Goal: Task Accomplishment & Management: Complete application form

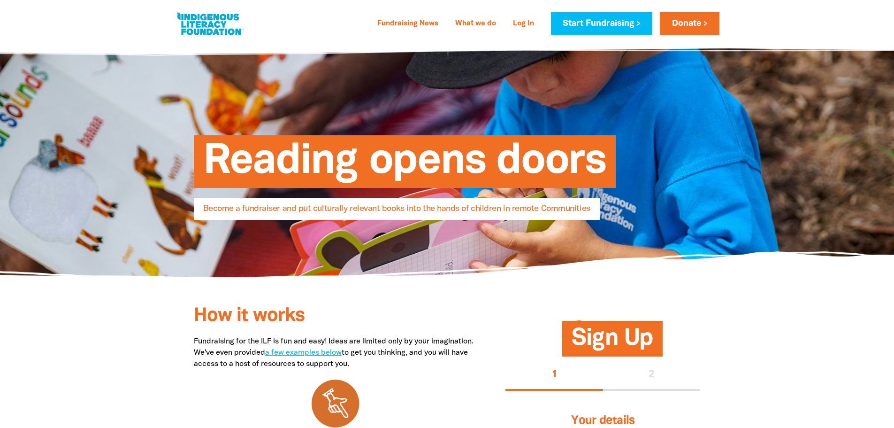
select select "AU"
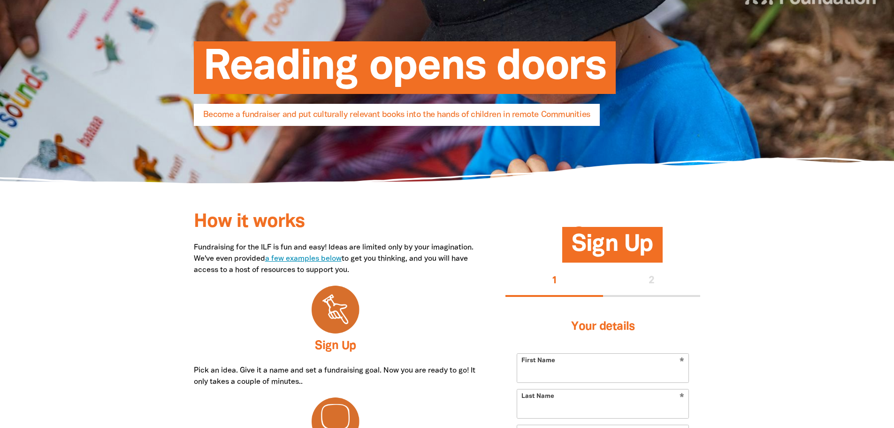
click at [342, 260] on link "a few examples below" at bounding box center [303, 258] width 77 height 7
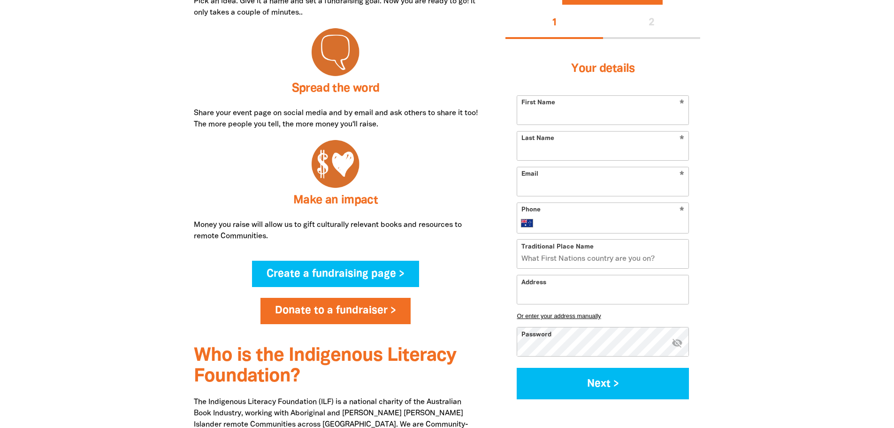
scroll to position [480, 0]
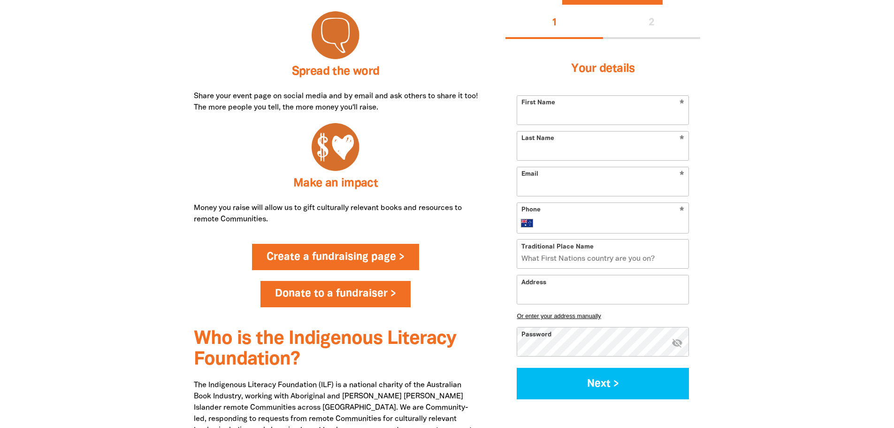
click at [368, 263] on link "Create a fundraising page >" at bounding box center [335, 257] width 167 height 26
select select "AU"
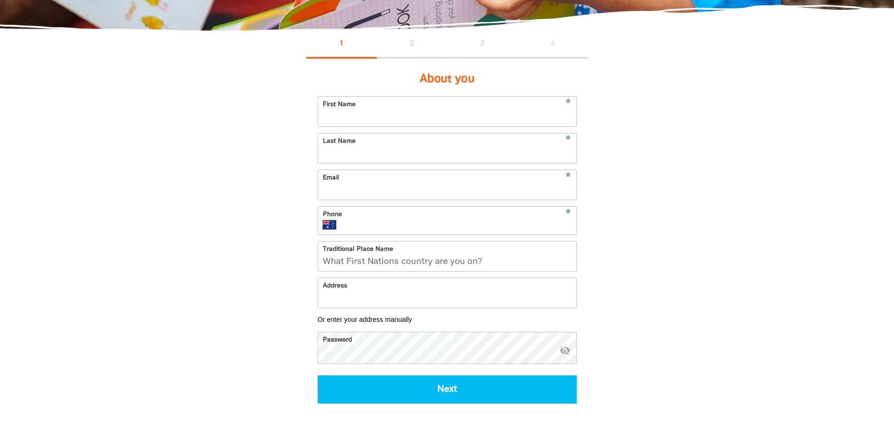
click at [464, 116] on input "First Name" at bounding box center [447, 112] width 258 height 30
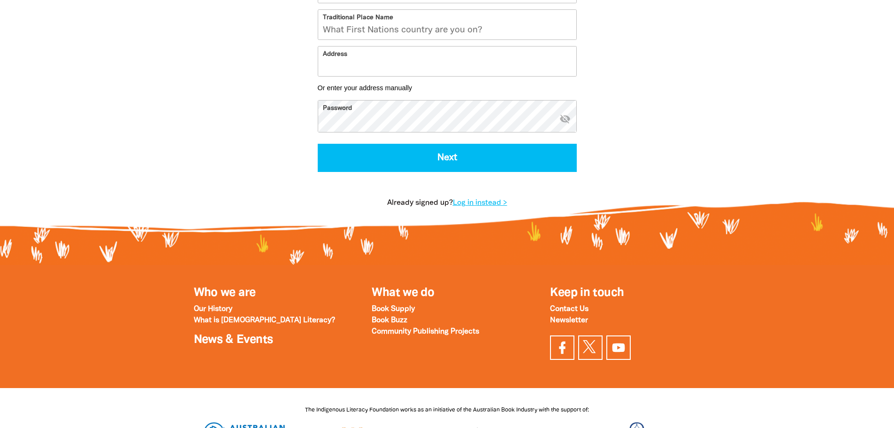
scroll to position [422, 0]
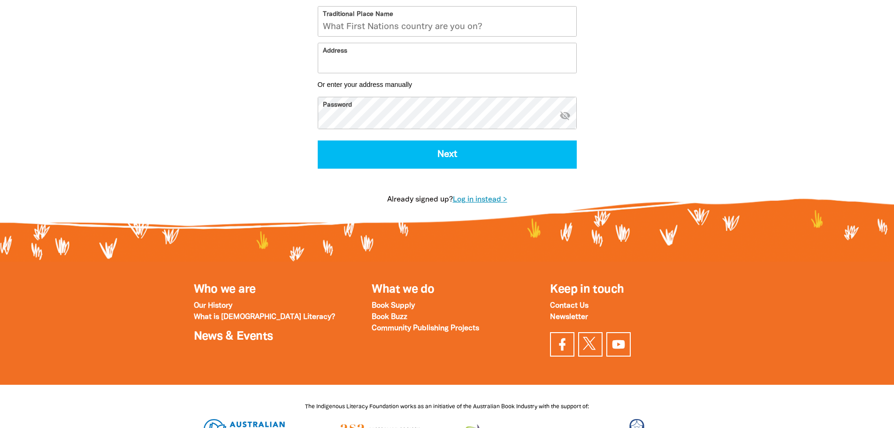
click at [485, 203] on link "Log in instead >" at bounding box center [480, 199] width 54 height 7
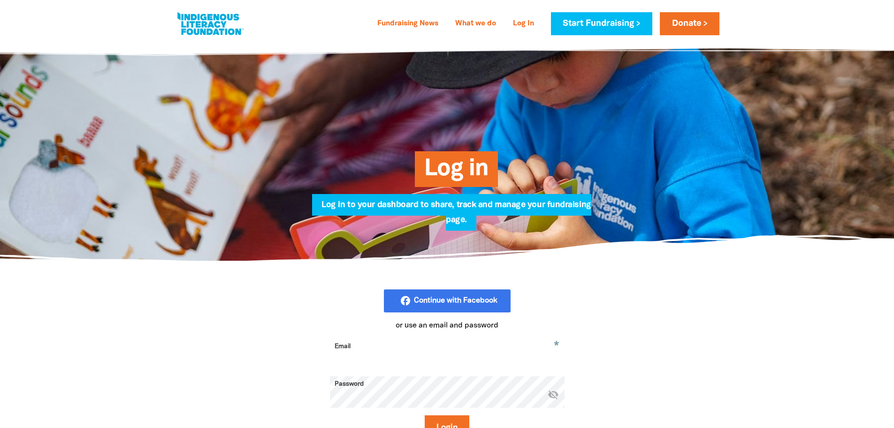
scroll to position [141, 0]
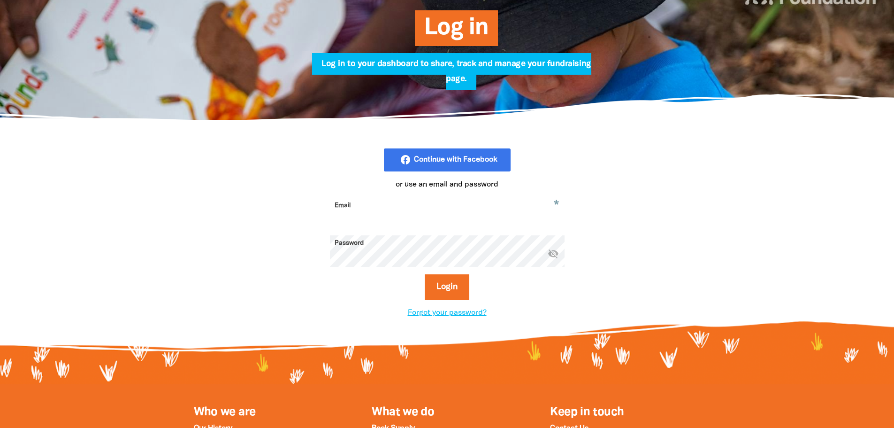
click at [437, 207] on input "Email" at bounding box center [447, 213] width 235 height 30
type input "[EMAIL_ADDRESS][PERSON_NAME][DOMAIN_NAME]"
click at [425, 274] on button "Login" at bounding box center [447, 286] width 45 height 25
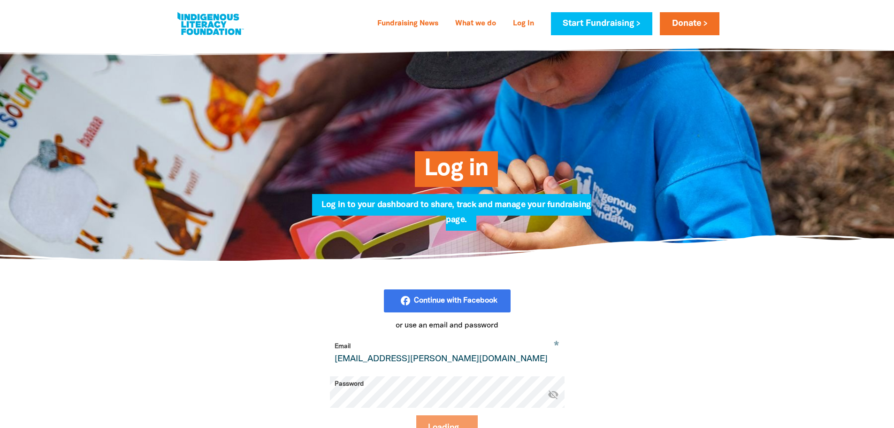
select select "AU"
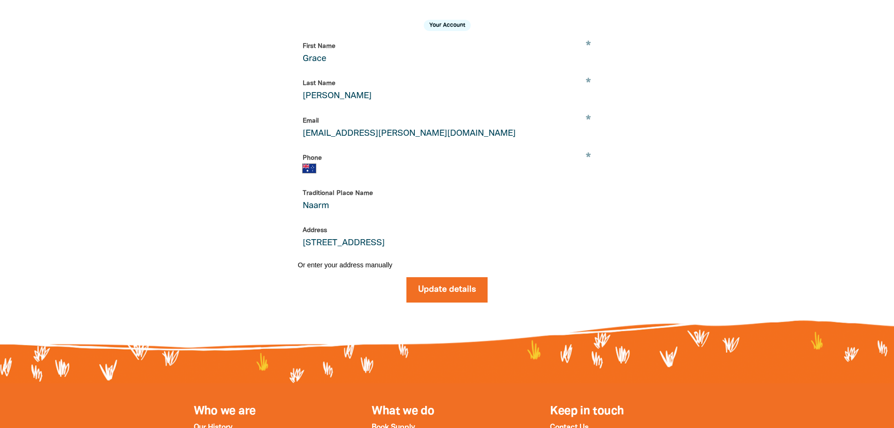
scroll to position [235, 0]
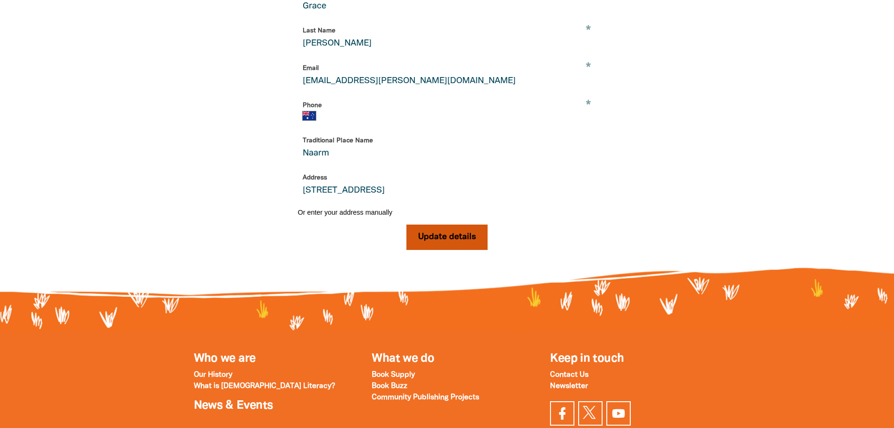
click at [438, 249] on button "Update details" at bounding box center [446, 236] width 81 height 25
click at [475, 121] on input "Phone" at bounding box center [457, 115] width 267 height 9
type input "0425 833 023"
click at [464, 245] on button "Update details" at bounding box center [446, 236] width 81 height 25
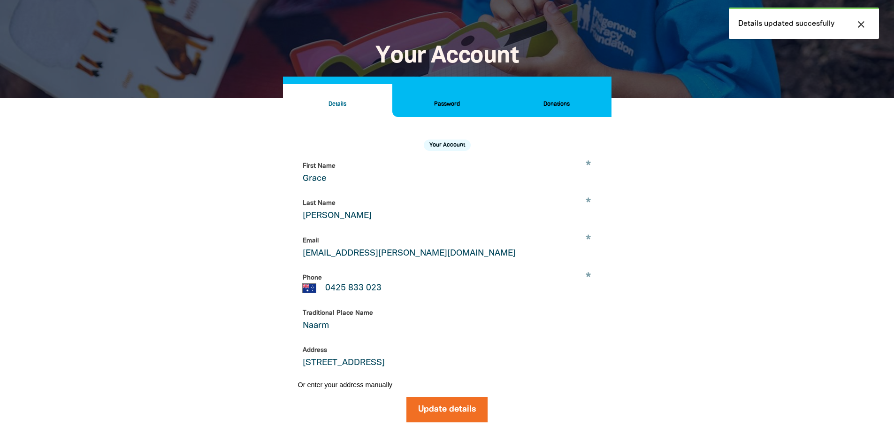
scroll to position [0, 0]
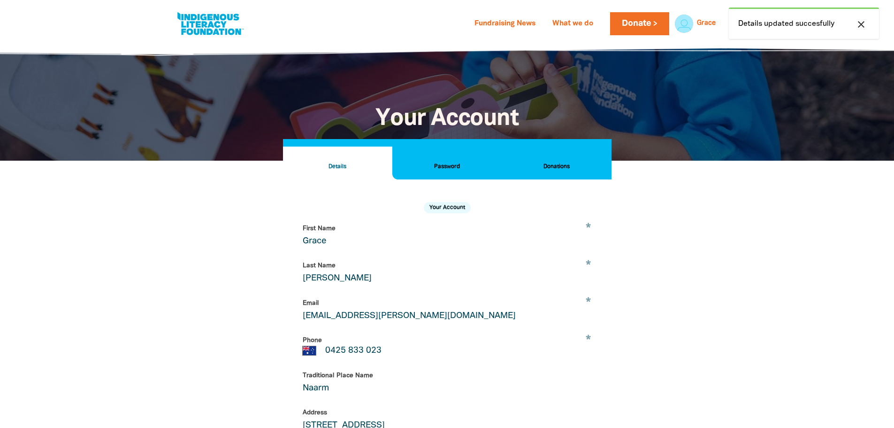
click at [458, 161] on button "Password" at bounding box center [446, 162] width 109 height 33
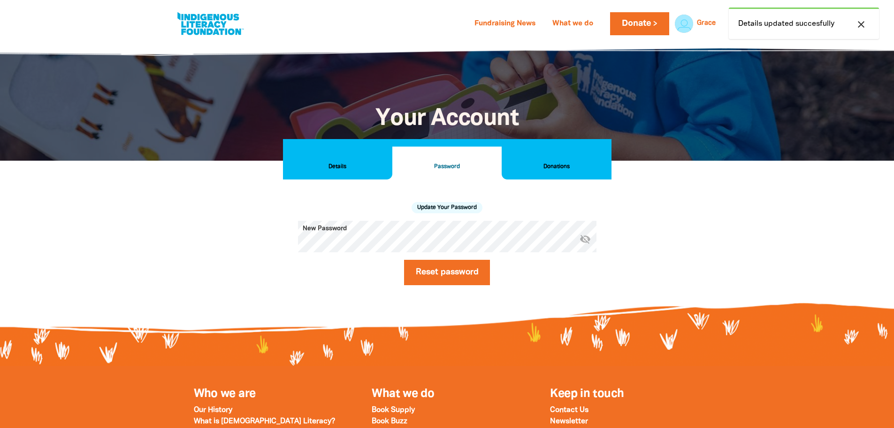
click at [551, 158] on button "Donations" at bounding box center [556, 162] width 109 height 33
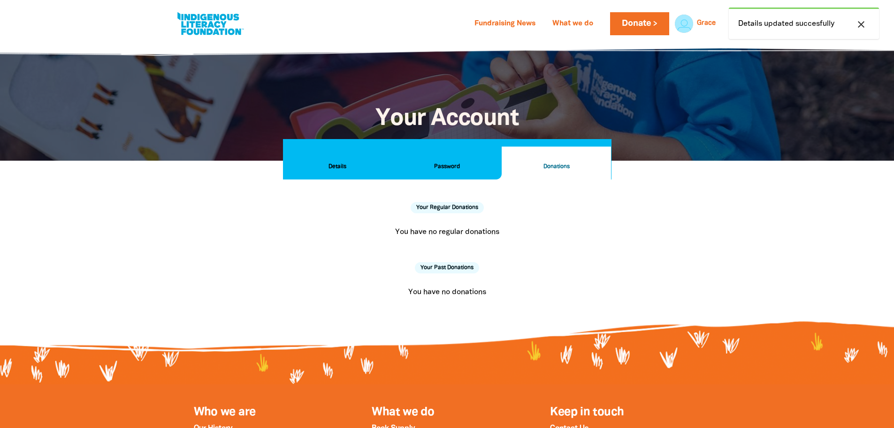
click at [861, 23] on icon "close" at bounding box center [861, 24] width 11 height 11
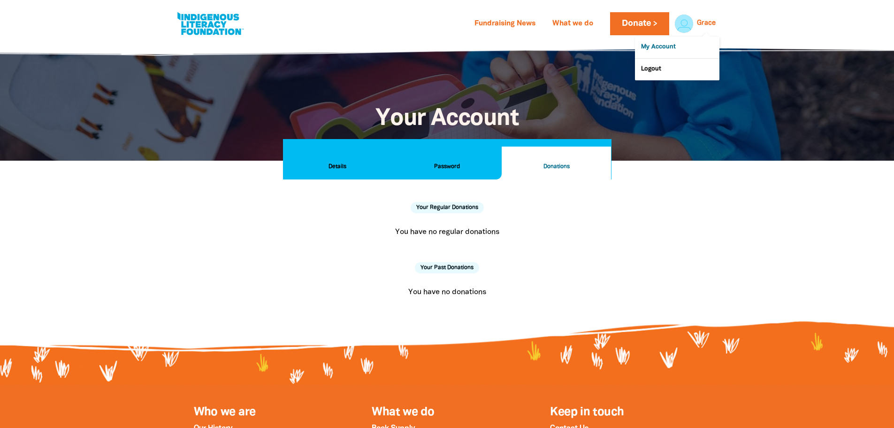
click at [681, 43] on link "My Account" at bounding box center [677, 48] width 84 height 22
select select "AU"
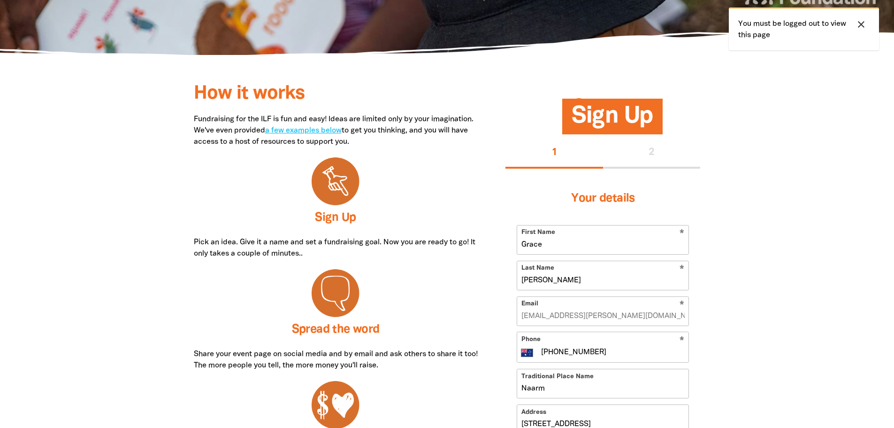
scroll to position [381, 0]
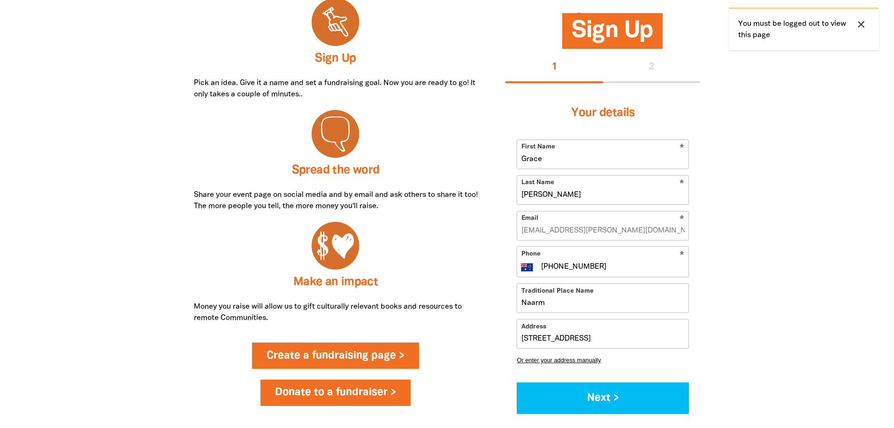
click at [371, 354] on link "Create a fundraising page >" at bounding box center [335, 355] width 167 height 26
select select "AU"
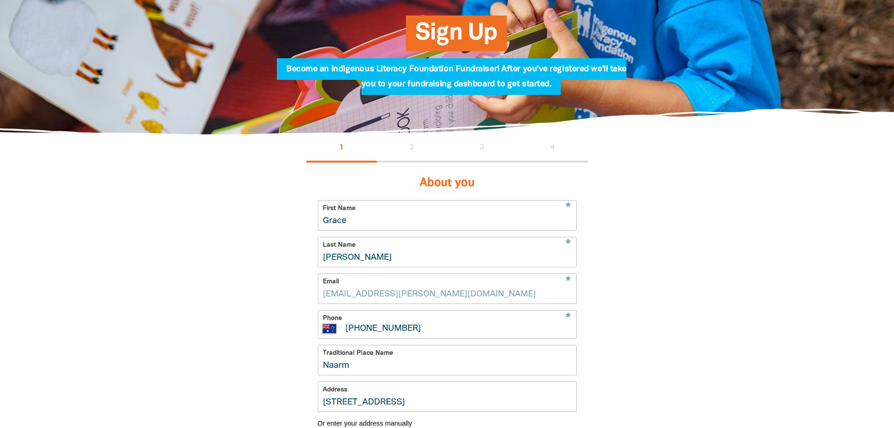
scroll to position [188, 0]
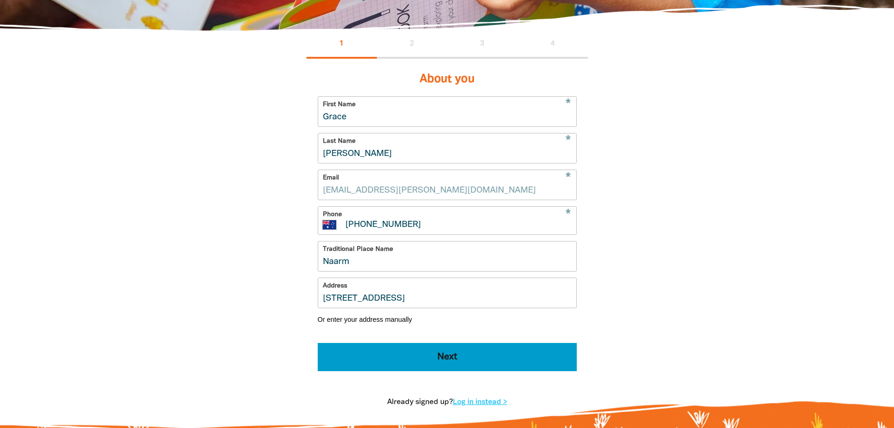
click at [465, 371] on button "Next" at bounding box center [447, 357] width 259 height 28
select select "No"
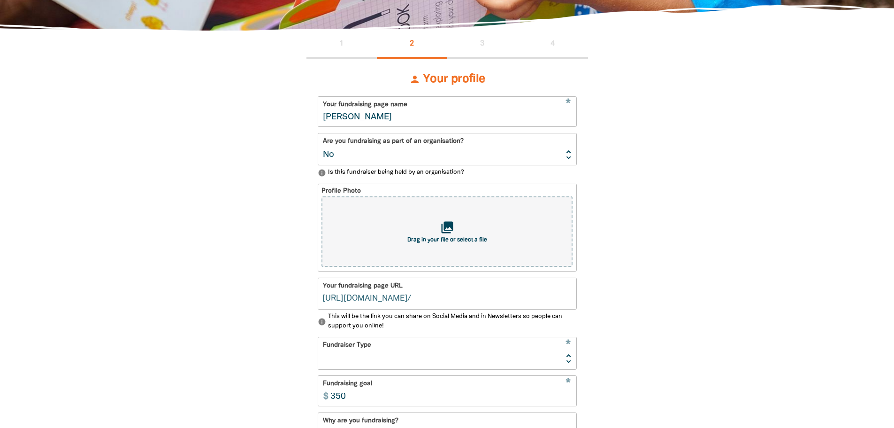
scroll to position [205, 0]
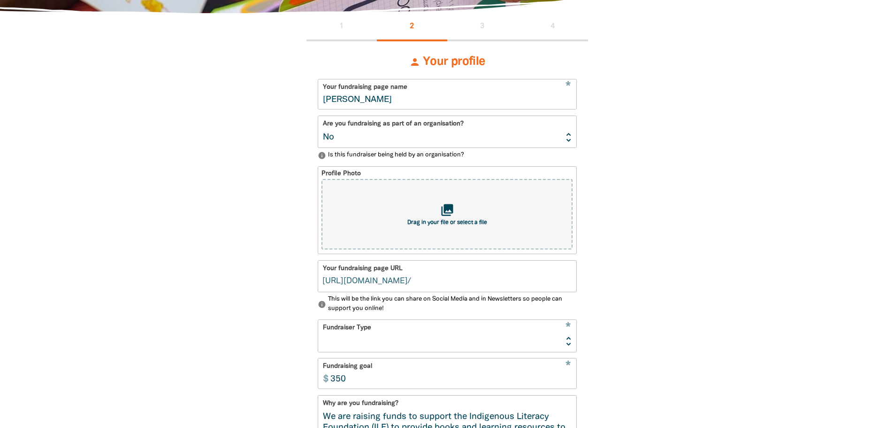
type input "[PERSON_NAME]"
click at [481, 210] on div "collections Drag in your file or select a file" at bounding box center [447, 214] width 251 height 70
type input "C:\fakepath\allianceSTACKED.png"
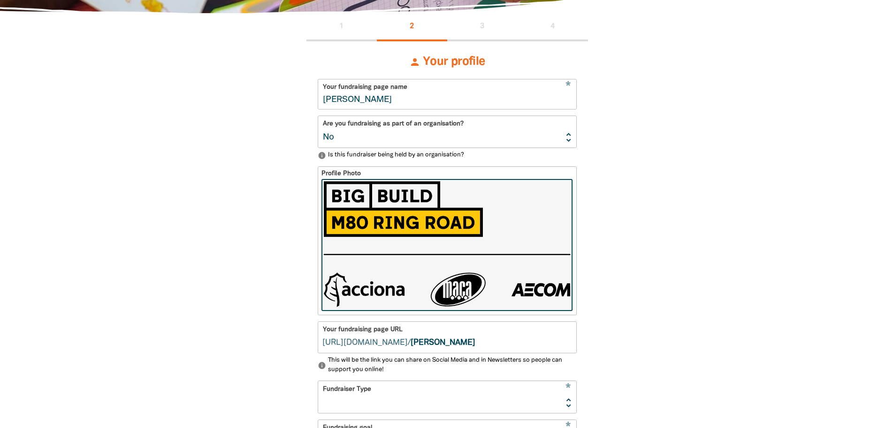
scroll to position [252, 0]
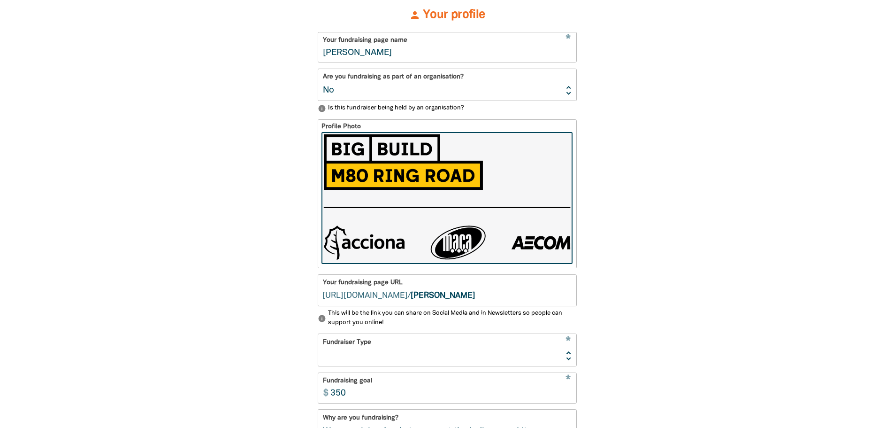
click at [495, 295] on input "[PERSON_NAME]" at bounding box center [494, 290] width 166 height 31
click at [421, 84] on select "Yes No" at bounding box center [447, 84] width 258 height 31
select select "Yes"
click at [318, 70] on select "Yes No" at bounding box center [447, 84] width 258 height 31
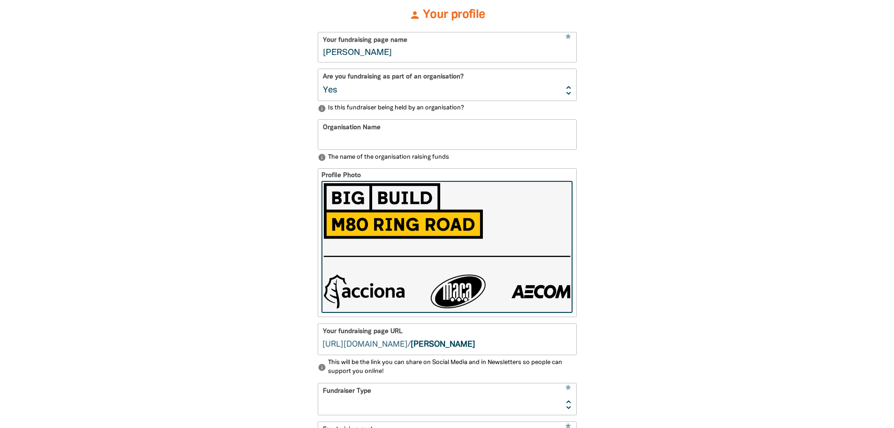
click at [449, 149] on input "Organisation Name" at bounding box center [447, 135] width 258 height 30
type input "M80 Ring Road Alliance"
click at [679, 169] on div "1 2 3 4 person Your profile * Your fundraising page name [PERSON_NAME] Are you …" at bounding box center [447, 345] width 563 height 759
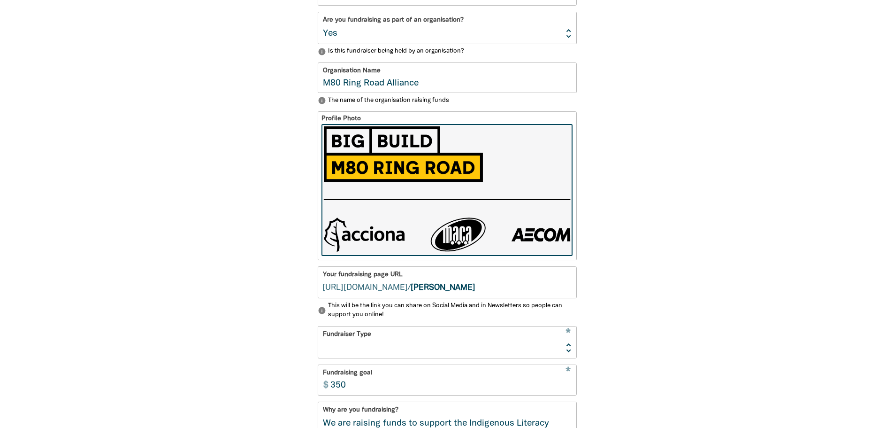
scroll to position [393, 0]
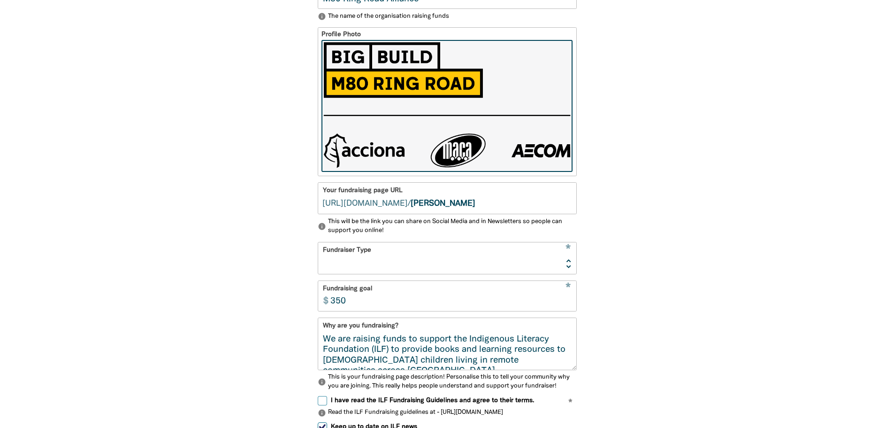
click at [484, 246] on select "Event Activity Donations Instead of Gifts Business School or Library In Memoriam" at bounding box center [447, 257] width 258 height 31
click at [488, 198] on input "[PERSON_NAME]" at bounding box center [494, 198] width 166 height 31
type input "m80rra"
click at [510, 252] on select "Event Activity Donations Instead of Gifts Business School or Library In Memoriam" at bounding box center [447, 257] width 258 height 31
select select "Event"
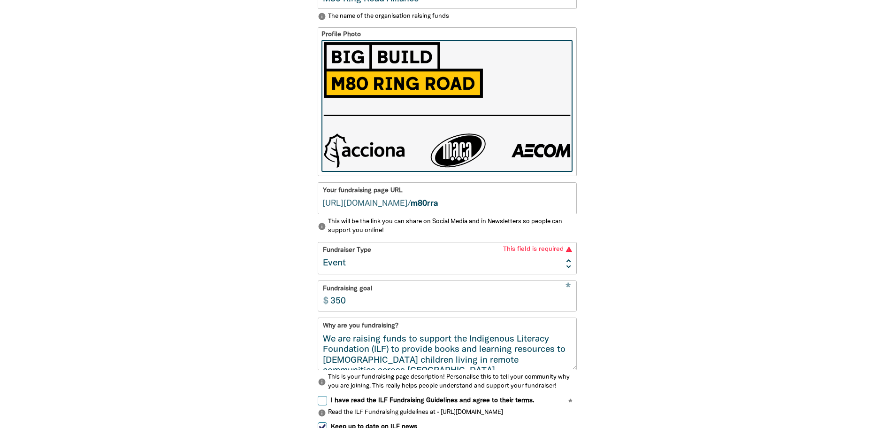
click at [318, 245] on select "Event Activity Donations Instead of Gifts Business School or Library In Memoriam" at bounding box center [447, 257] width 258 height 31
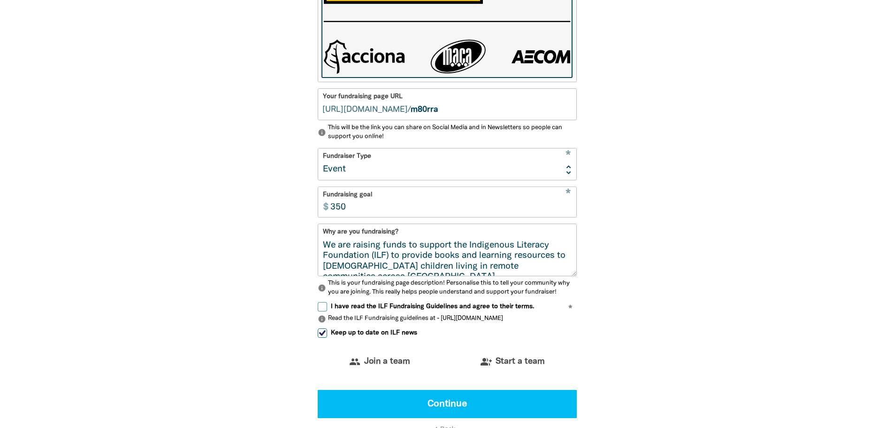
click at [429, 209] on input "350" at bounding box center [451, 202] width 251 height 30
type input "500"
click at [692, 251] on div "1 2 3 4 person Your profile * Your fundraising page name [PERSON_NAME] Are you …" at bounding box center [447, 111] width 563 height 759
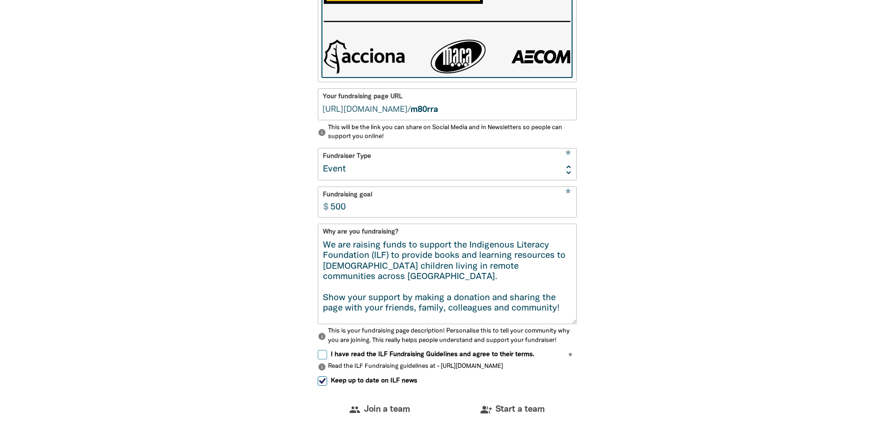
drag, startPoint x: 575, startPoint y: 278, endPoint x: 580, endPoint y: 326, distance: 48.2
click at [580, 326] on div "person Your profile * Your fundraising page name [PERSON_NAME] Are you fundrais…" at bounding box center [448, 127] width 282 height 734
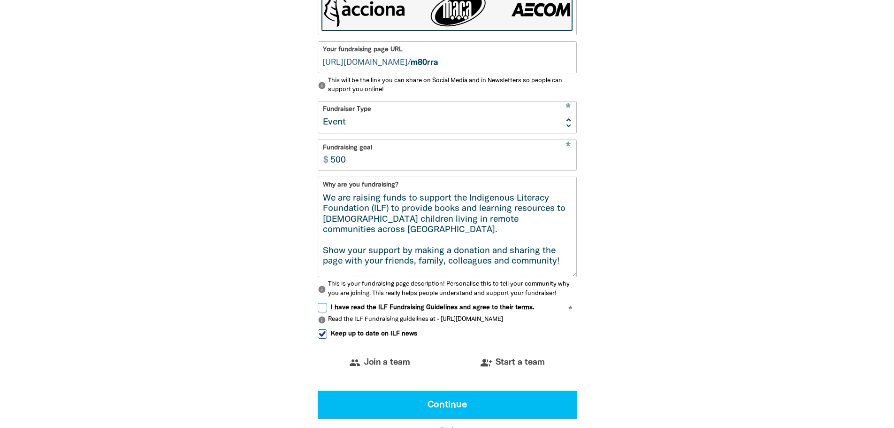
click at [325, 312] on input "I have read the ILF Fundraising Guidelines and agree to their terms." at bounding box center [322, 307] width 9 height 9
checkbox input "true"
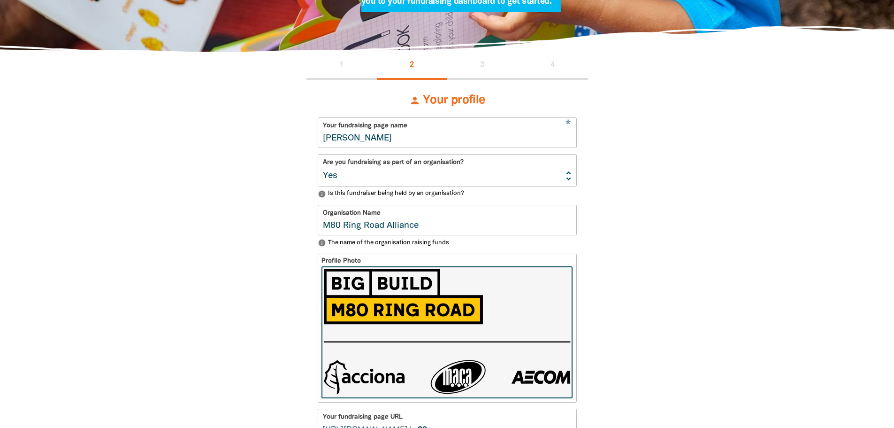
scroll to position [158, 0]
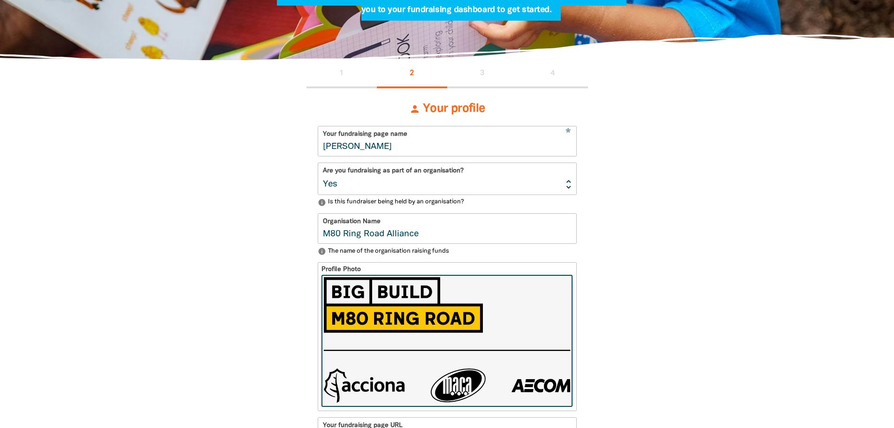
click at [482, 144] on input "[PERSON_NAME]" at bounding box center [447, 141] width 258 height 30
click at [417, 146] on input "[PERSON_NAME]" at bounding box center [447, 141] width 258 height 30
drag, startPoint x: 426, startPoint y: 243, endPoint x: 310, endPoint y: 233, distance: 115.9
click at [413, 142] on input "[PERSON_NAME]" at bounding box center [447, 141] width 258 height 30
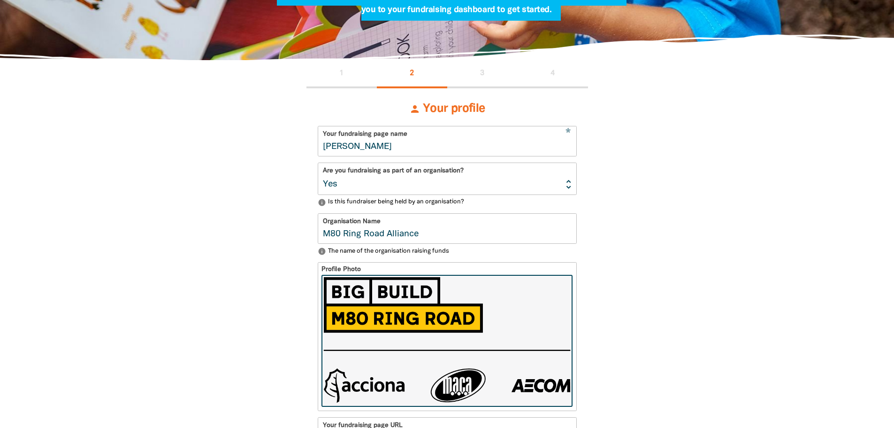
drag, startPoint x: 413, startPoint y: 150, endPoint x: 314, endPoint y: 146, distance: 99.6
paste input "M80 Ring Road Alliance"
type input "M80 Ring Road Alliance"
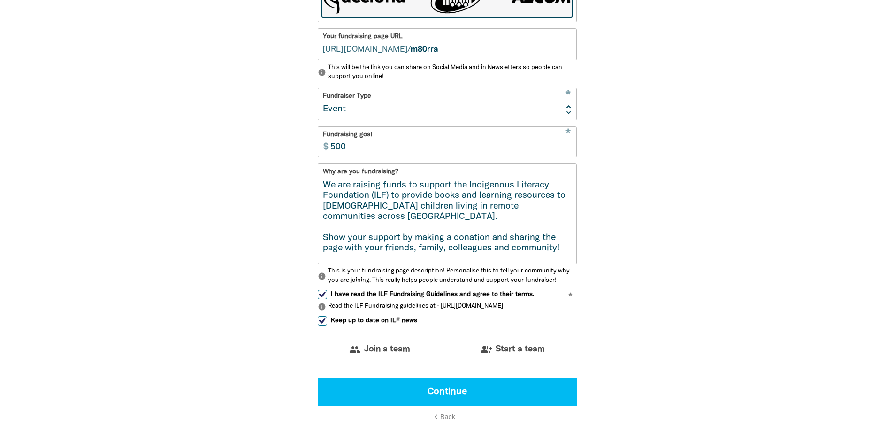
scroll to position [628, 0]
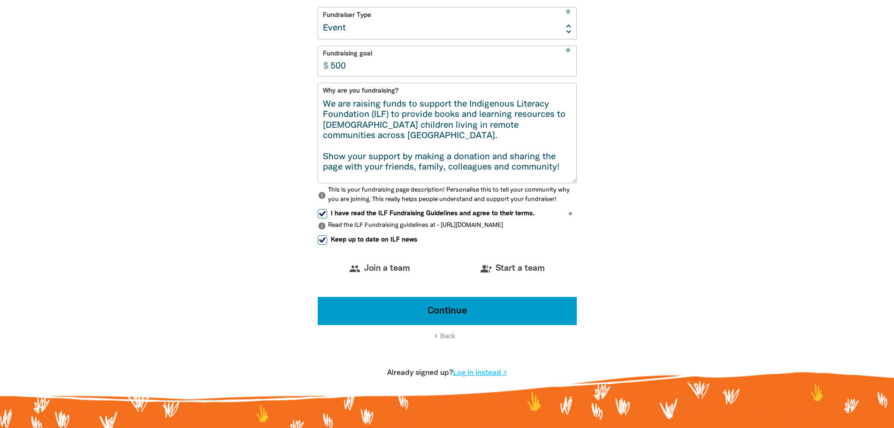
click at [494, 311] on button "Continue" at bounding box center [447, 311] width 259 height 28
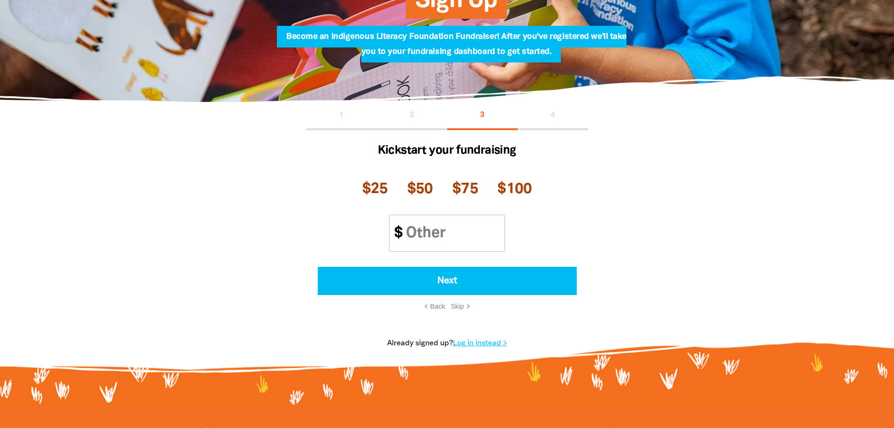
scroll to position [115, 0]
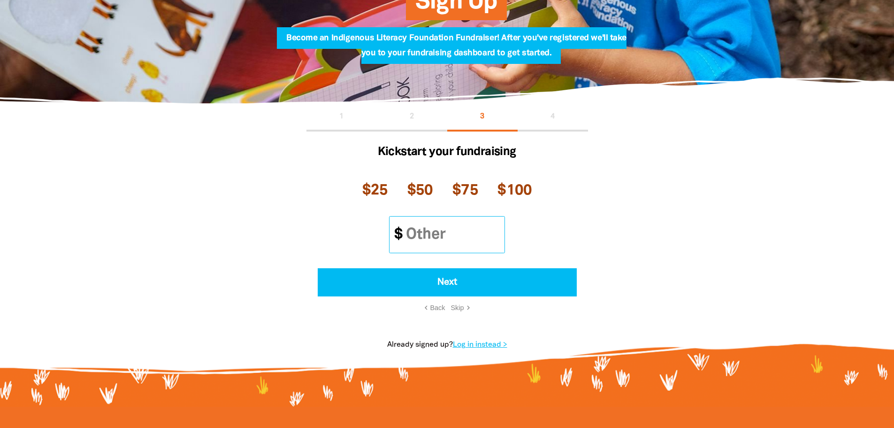
click at [470, 225] on input "Other Amount" at bounding box center [451, 234] width 107 height 36
click at [586, 193] on div "Kickstart your fundraising $25 $50 $75 $100 Other Amount $ Next chevron_left Ba…" at bounding box center [448, 227] width 282 height 193
click at [455, 307] on span "Skip" at bounding box center [457, 308] width 13 height 8
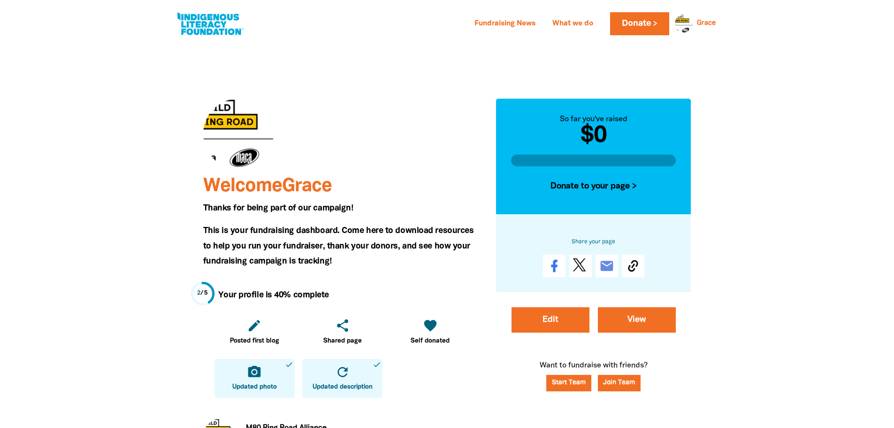
click at [233, 139] on div at bounding box center [238, 134] width 70 height 70
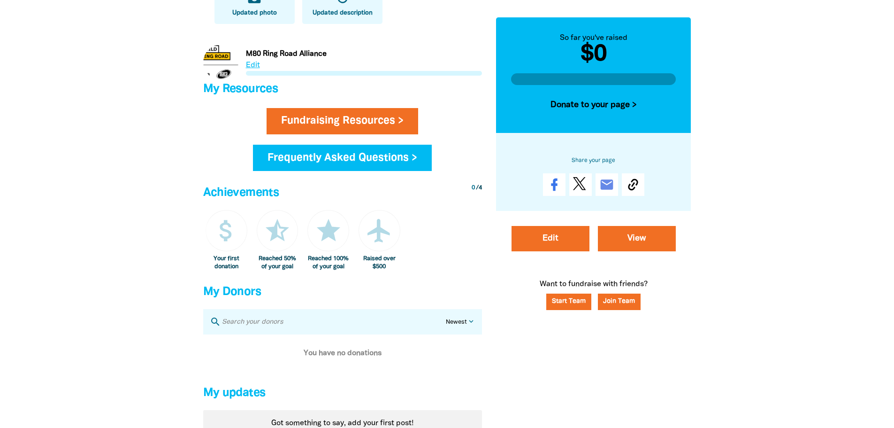
scroll to position [329, 0]
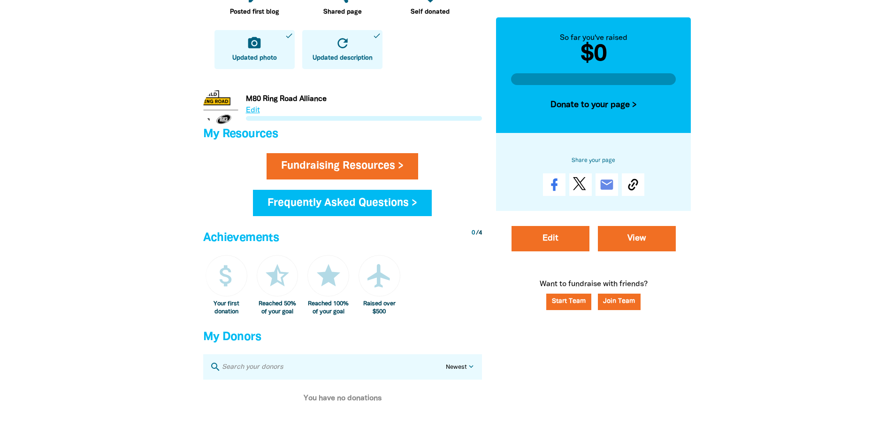
click at [253, 106] on link "Link to M80 Ring Road Alliance" at bounding box center [342, 107] width 279 height 35
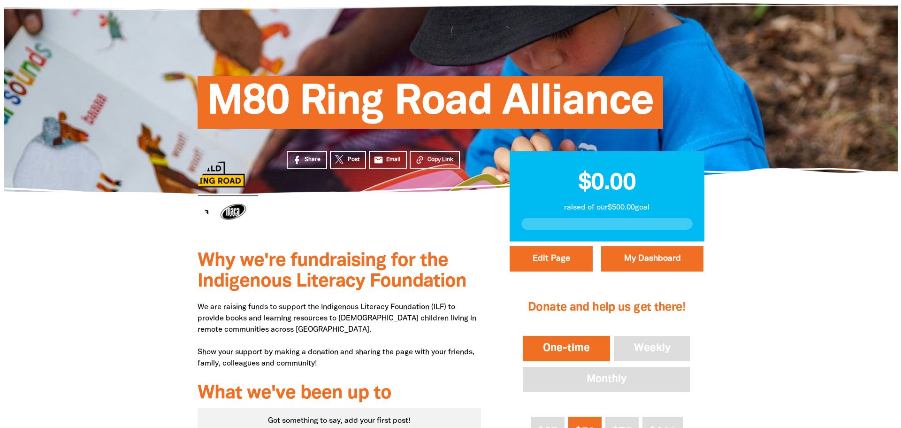
scroll to position [188, 0]
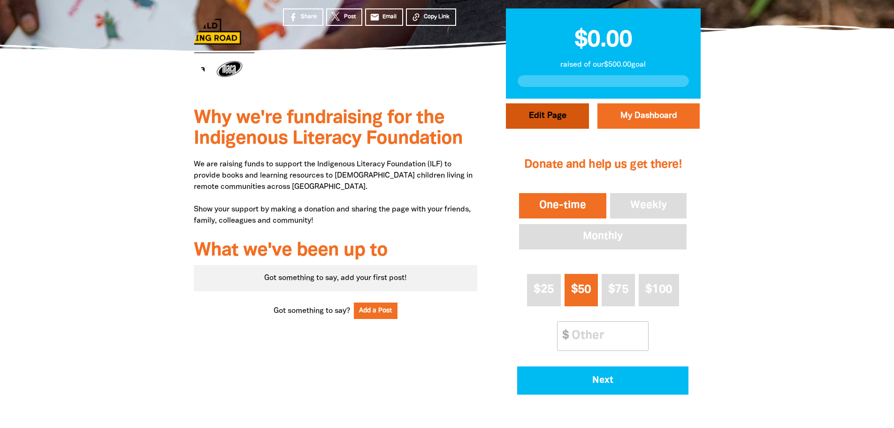
click at [560, 113] on button "Edit Page" at bounding box center [547, 115] width 83 height 25
select select "Yes"
select select "Event"
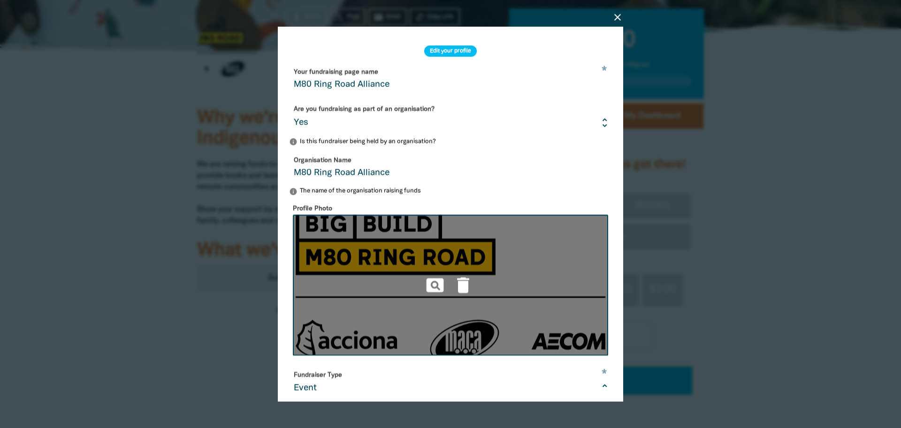
click at [438, 259] on img at bounding box center [450, 285] width 315 height 141
type input "C:\fakepath\Screenshot [DATE] 084439.jpg"
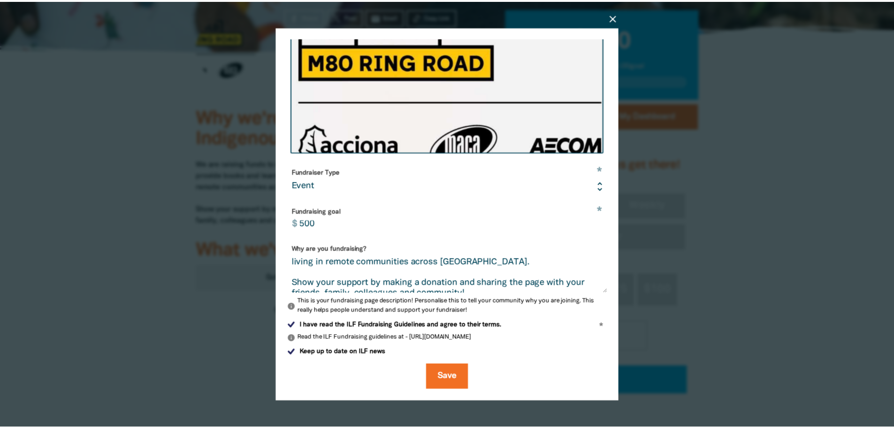
scroll to position [33, 0]
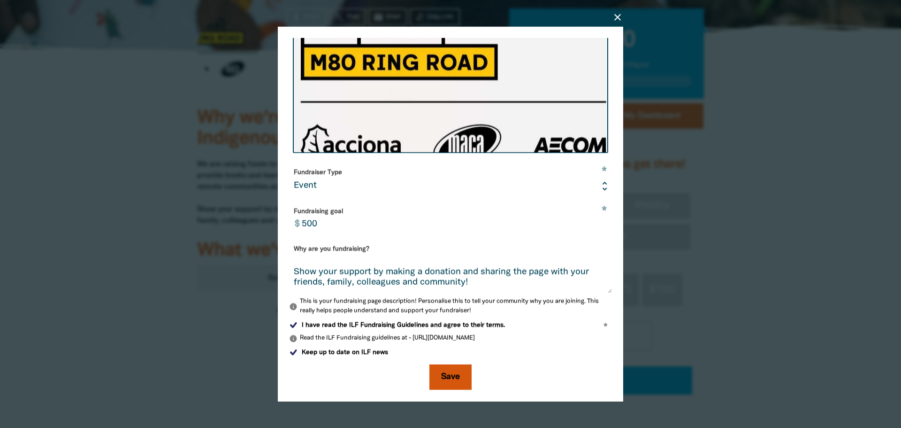
click at [455, 373] on button "Save" at bounding box center [450, 376] width 42 height 25
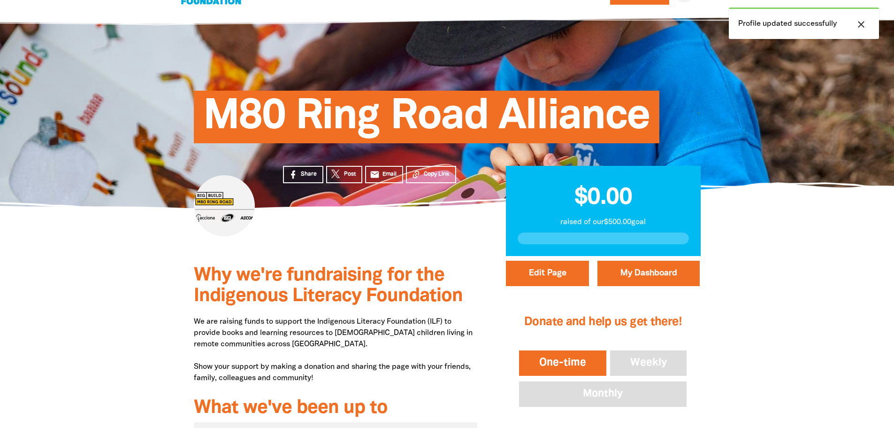
scroll to position [47, 0]
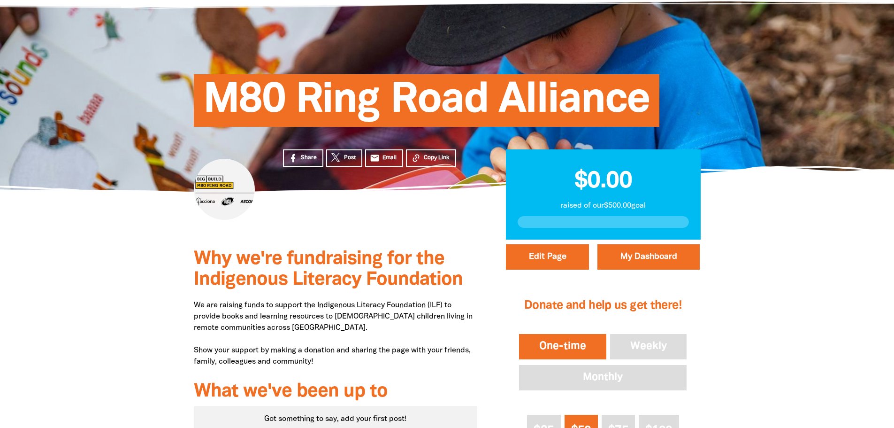
click at [362, 274] on span "Why we're fundraising for the Indigenous Literacy Foundation" at bounding box center [328, 269] width 269 height 38
click at [211, 185] on div at bounding box center [224, 189] width 61 height 61
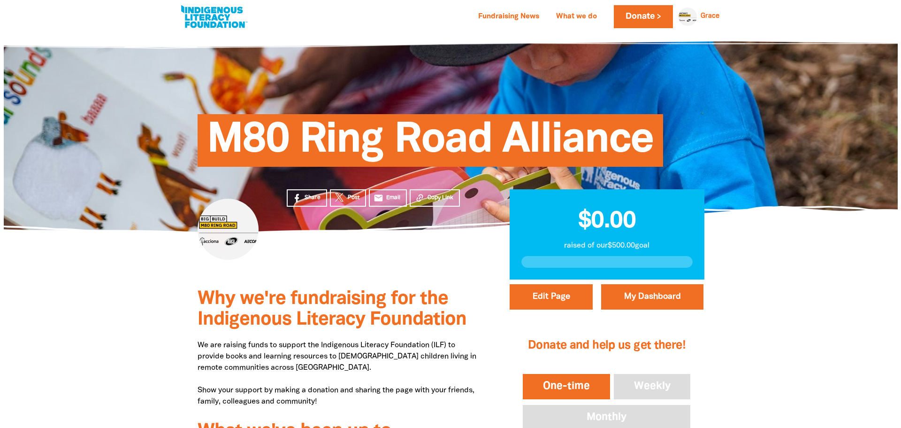
scroll to position [0, 0]
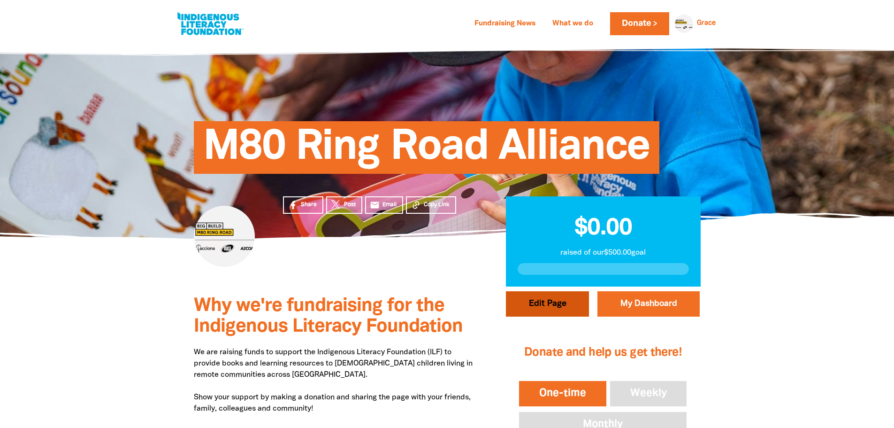
click at [561, 305] on button "Edit Page" at bounding box center [547, 303] width 83 height 25
select select "Yes"
select select "Event"
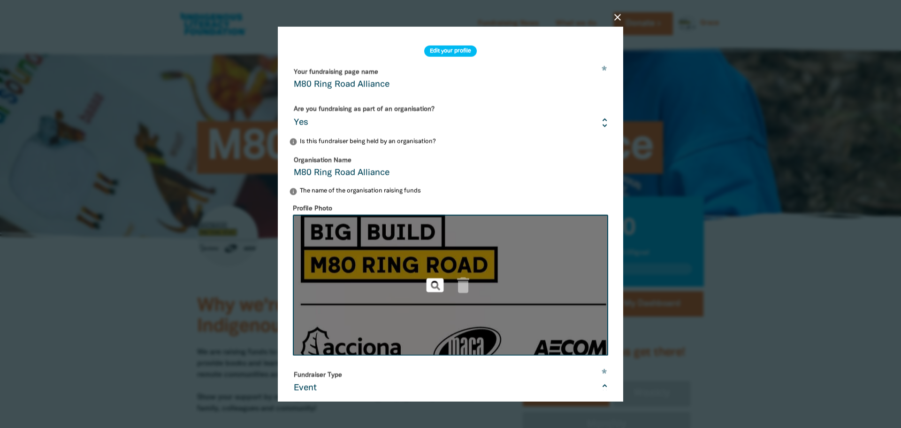
click at [434, 286] on icon "pageview" at bounding box center [435, 285] width 21 height 21
click at [535, 237] on img at bounding box center [450, 285] width 315 height 141
type input "C:\fakepath\Screenshot [DATE] 084439.png"
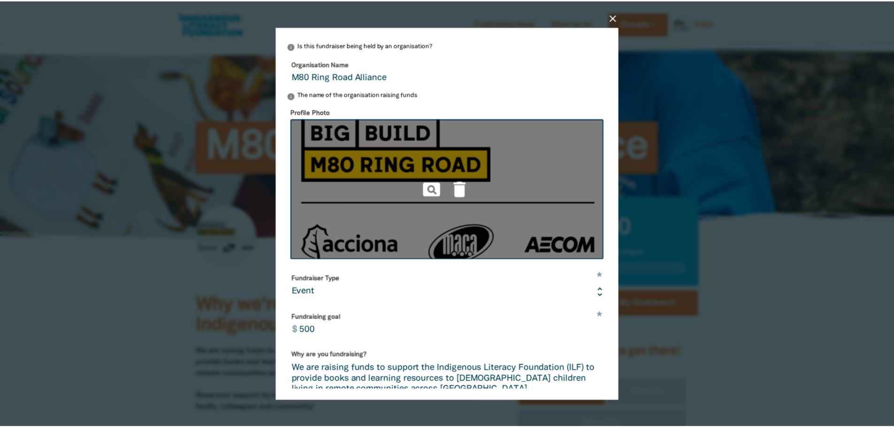
scroll to position [207, 0]
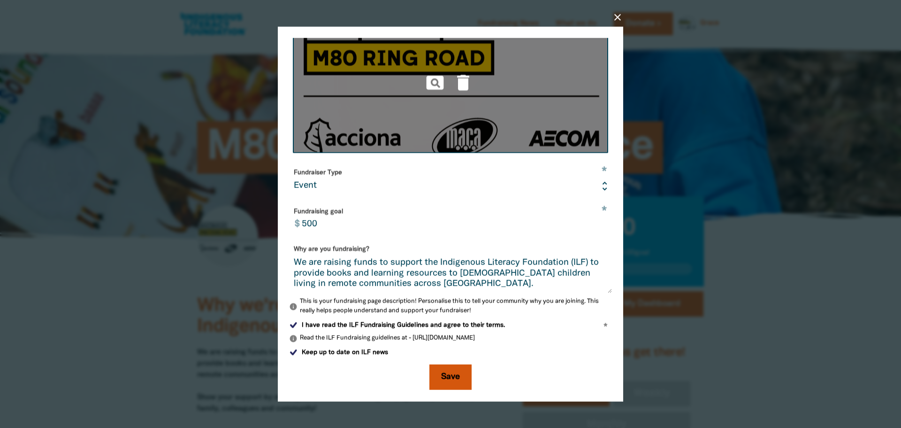
click at [446, 379] on button "Save" at bounding box center [450, 376] width 42 height 25
